Goal: Transaction & Acquisition: Purchase product/service

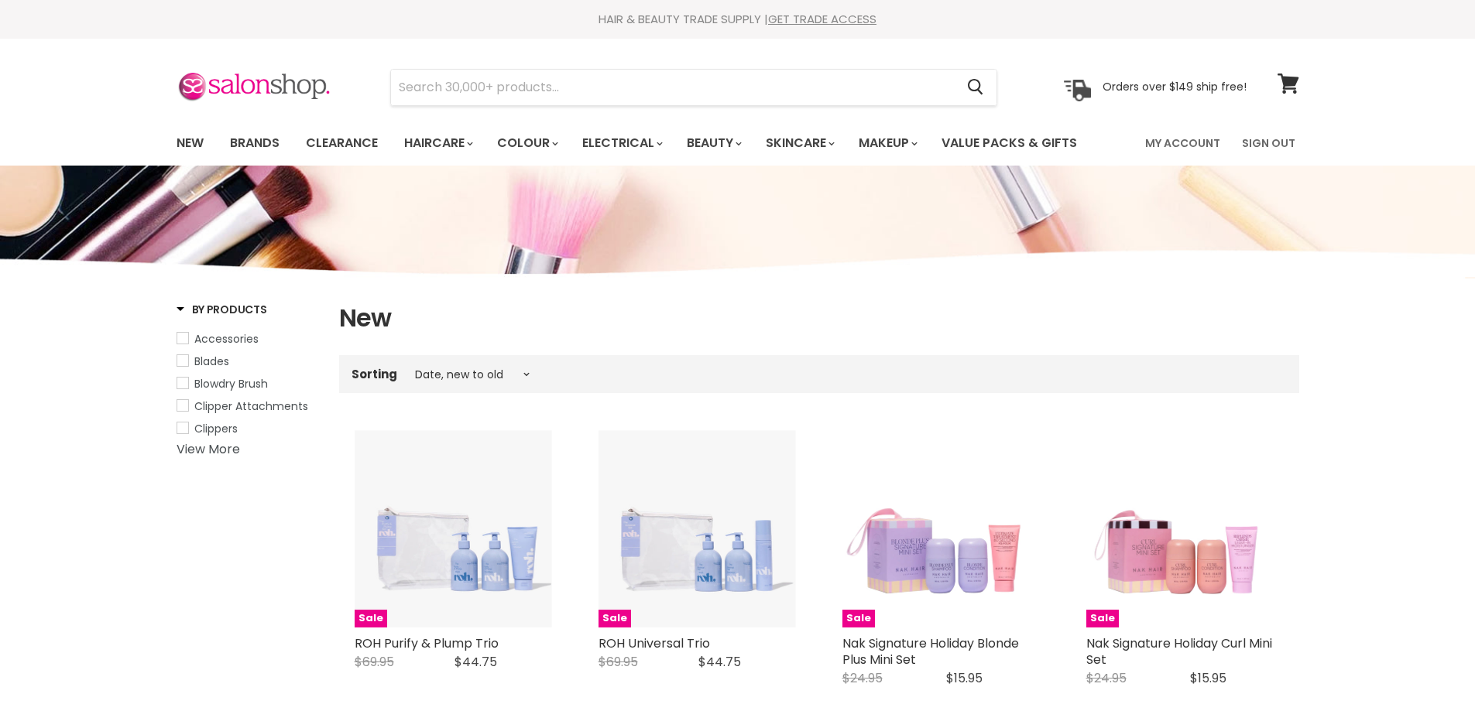
select select "created-descending"
click at [430, 86] on input "Search" at bounding box center [673, 88] width 564 height 36
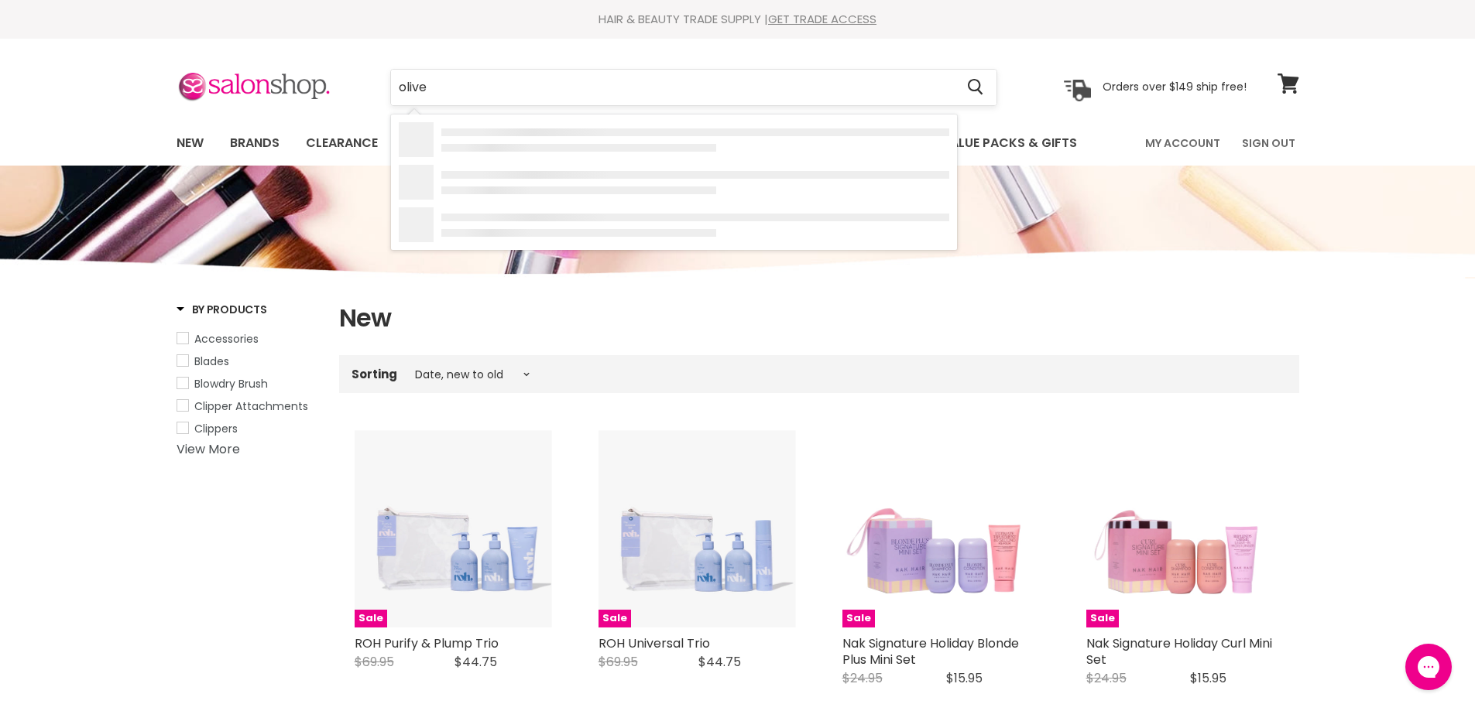
type input "[PERSON_NAME]"
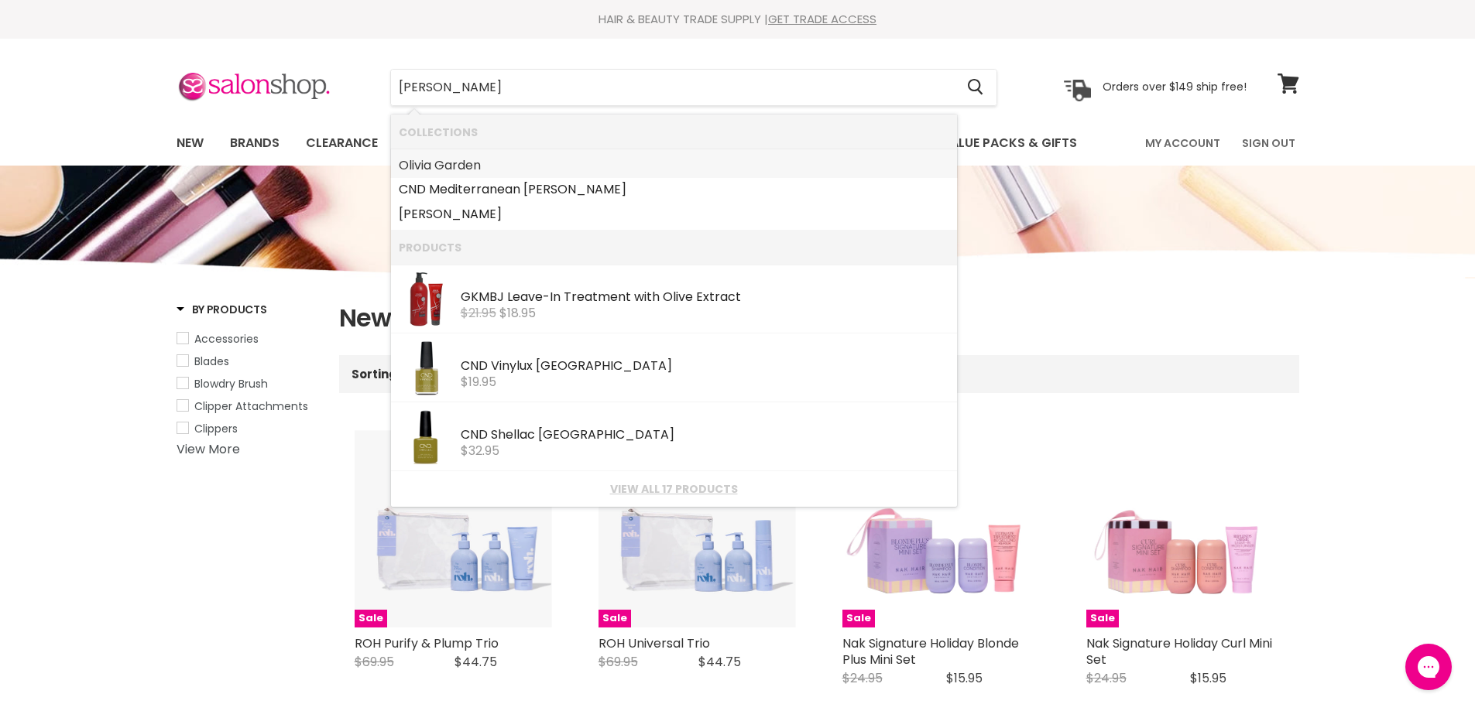
click at [437, 158] on link "Olivia Garden" at bounding box center [674, 165] width 550 height 25
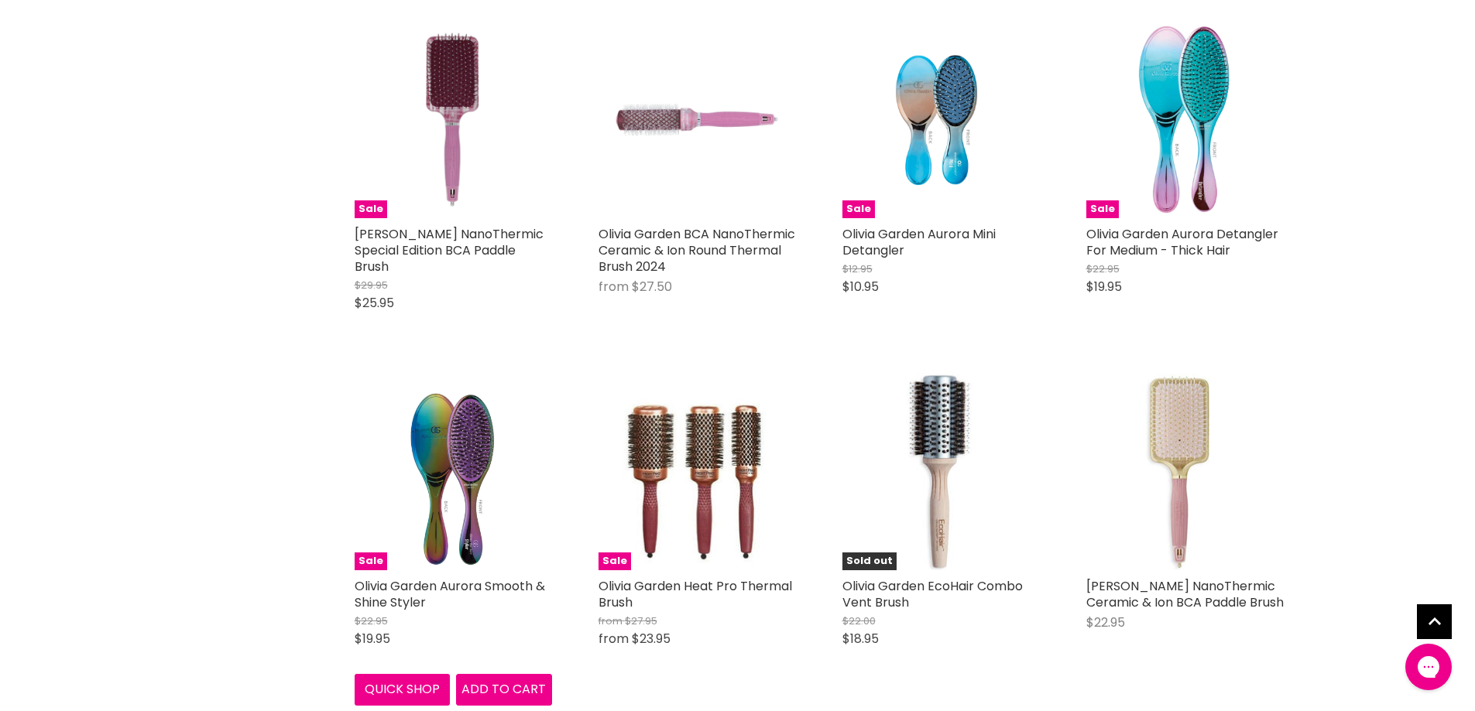
scroll to position [464, 0]
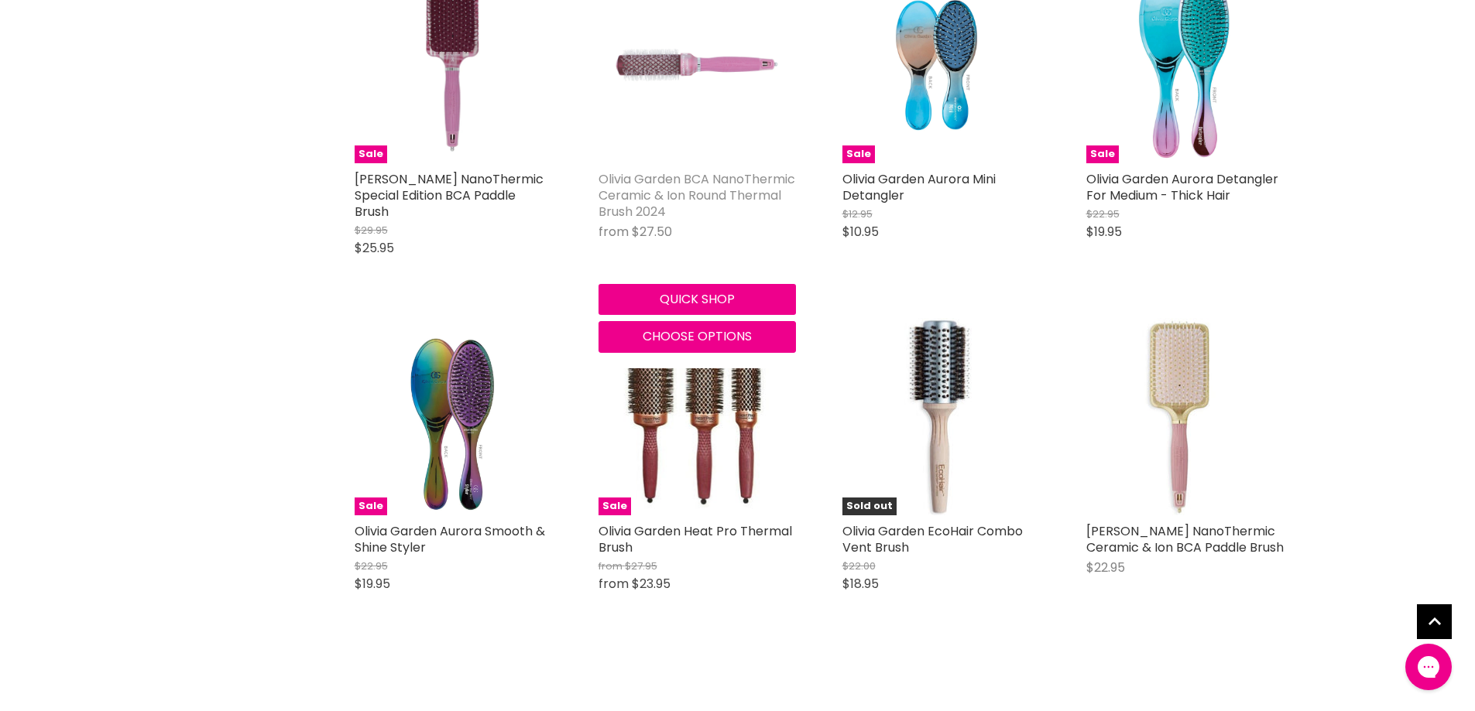
click at [629, 178] on link "Olivia Garden BCA NanoThermic Ceramic & Ion Round Thermal Brush 2024" at bounding box center [696, 195] width 197 height 50
